Goal: Navigation & Orientation: Find specific page/section

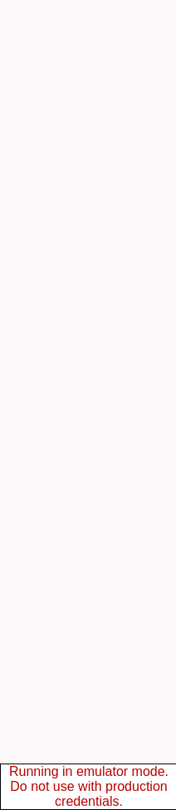
click at [167, 154] on silmele-applet at bounding box center [88, 405] width 176 height 810
